Goal: Task Accomplishment & Management: Use online tool/utility

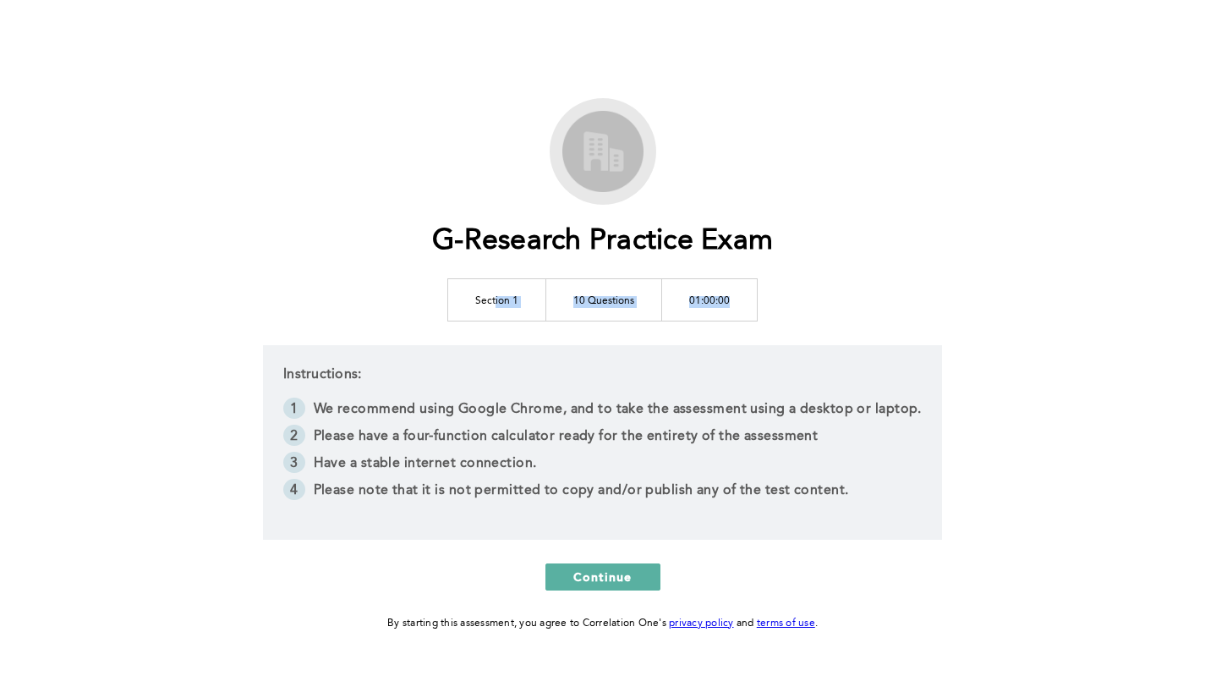
drag, startPoint x: 495, startPoint y: 306, endPoint x: 734, endPoint y: 299, distance: 239.5
click at [734, 299] on tr "Section 1 10 Questions 01:00:00" at bounding box center [603, 299] width 310 height 42
click at [734, 299] on td "01:00:00" at bounding box center [710, 299] width 96 height 42
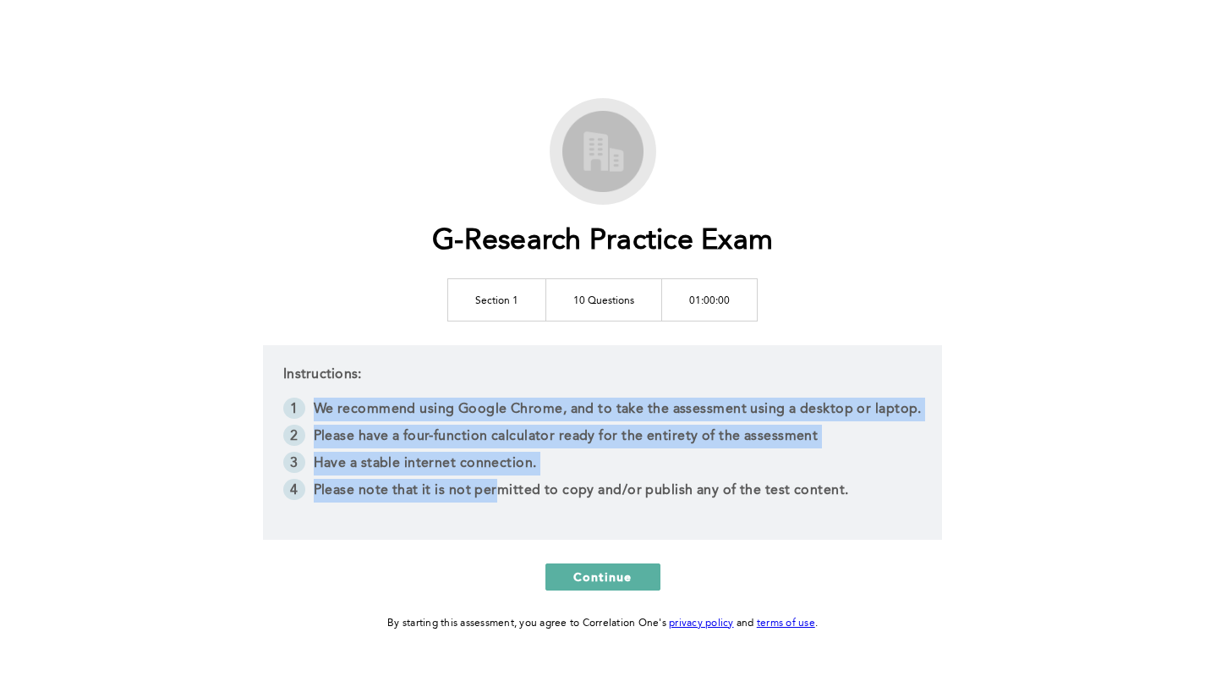
drag, startPoint x: 500, startPoint y: 493, endPoint x: 405, endPoint y: 381, distance: 147.1
click at [405, 381] on div "Instructions: We recommend using Google Chrome, and to take the assessment usin…" at bounding box center [602, 442] width 679 height 195
drag, startPoint x: 459, startPoint y: 415, endPoint x: 589, endPoint y: 496, distance: 152.3
click at [589, 496] on div "Instructions: We recommend using Google Chrome, and to take the assessment usin…" at bounding box center [602, 442] width 679 height 195
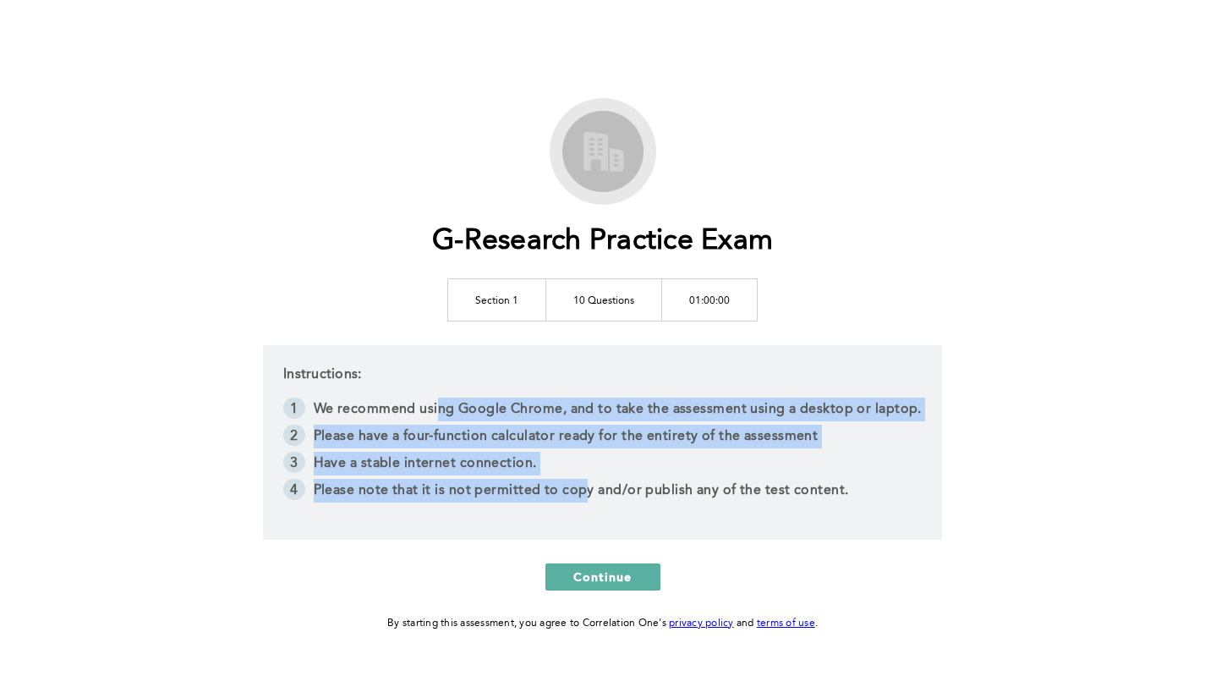
click at [589, 496] on li "Please note that it is not permitted to copy and/or publish any of the test con…" at bounding box center [602, 492] width 639 height 27
drag, startPoint x: 589, startPoint y: 496, endPoint x: 549, endPoint y: 409, distance: 95.0
click at [549, 409] on ol "We recommend using Google Chrome, and to take the assessment using a desktop or…" at bounding box center [602, 452] width 639 height 108
click at [549, 409] on li "We recommend using Google Chrome, and to take the assessment using a desktop or…" at bounding box center [602, 411] width 639 height 27
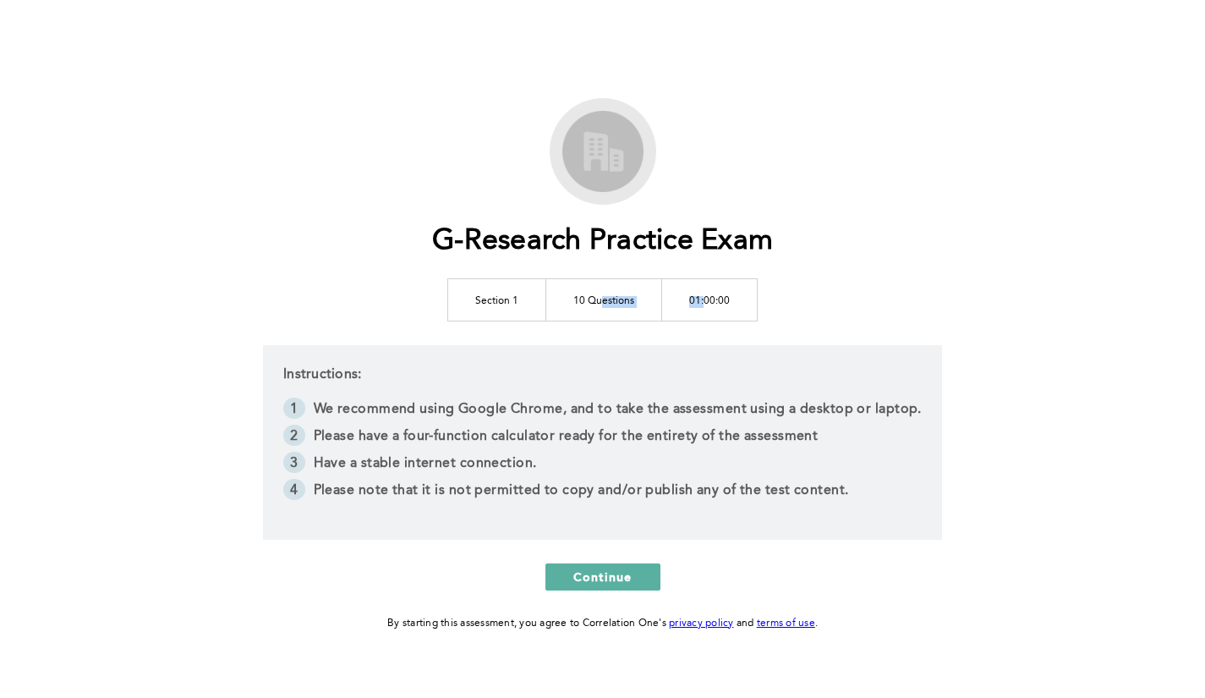
drag, startPoint x: 605, startPoint y: 300, endPoint x: 702, endPoint y: 296, distance: 97.4
click at [702, 296] on tr "Section 1 10 Questions 01:00:00" at bounding box center [603, 299] width 310 height 42
click at [702, 296] on td "01:00:00" at bounding box center [710, 299] width 96 height 42
